Goal: Information Seeking & Learning: Learn about a topic

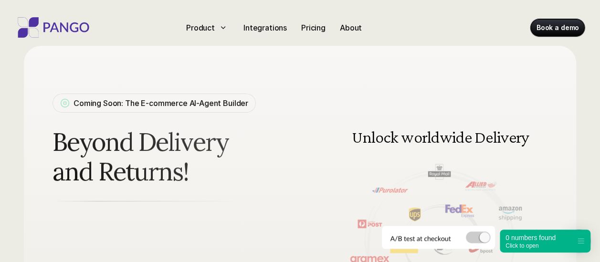
scroll to position [8, 0]
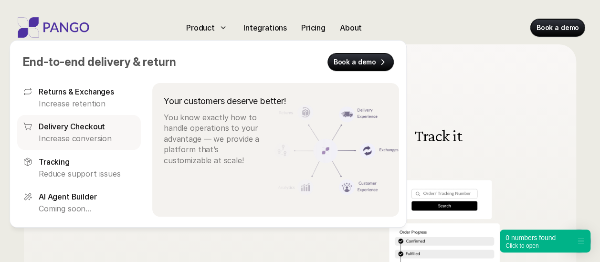
click at [109, 122] on div "Delivery Checkout" at bounding box center [87, 126] width 96 height 11
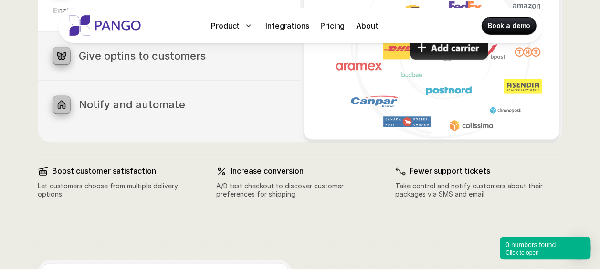
scroll to position [598, 0]
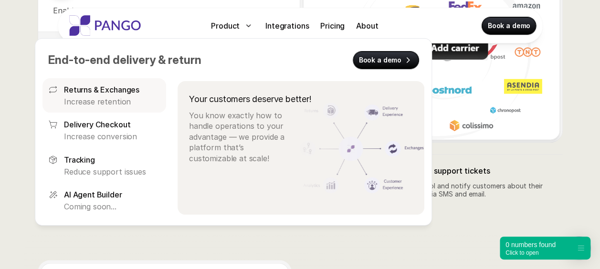
click at [120, 93] on p "Returns & Exchanges" at bounding box center [101, 89] width 75 height 11
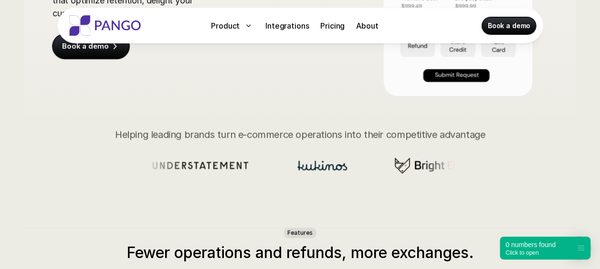
scroll to position [277, 0]
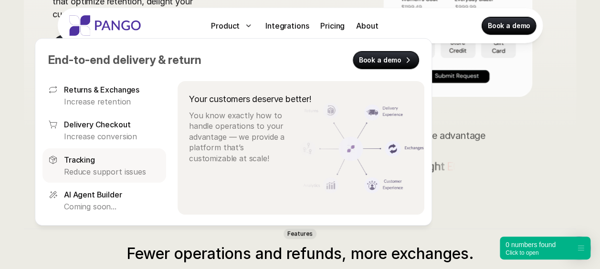
click at [108, 178] on link "Tracking Reduce support issues" at bounding box center [104, 165] width 124 height 34
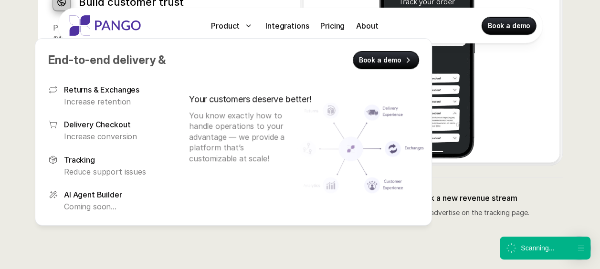
scroll to position [578, 0]
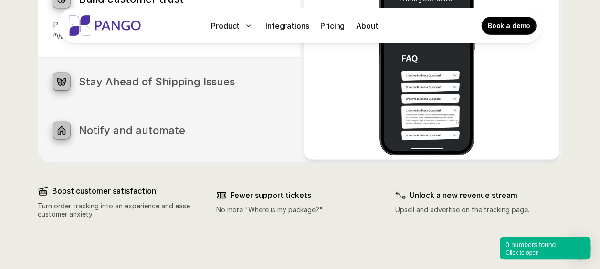
click at [501, 31] on link "Book a demo" at bounding box center [509, 25] width 54 height 17
